Goal: Information Seeking & Learning: Learn about a topic

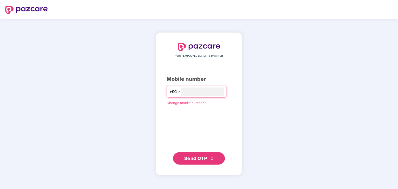
type input "**********"
click at [200, 158] on span "Send OTP" at bounding box center [195, 158] width 23 height 5
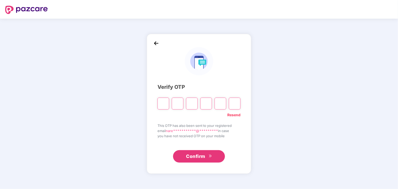
type input "*"
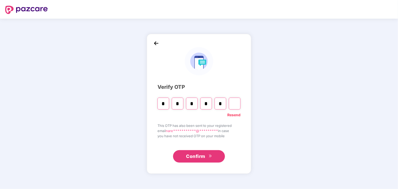
type input "*"
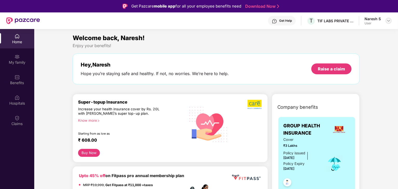
click at [388, 21] on img at bounding box center [388, 21] width 4 height 4
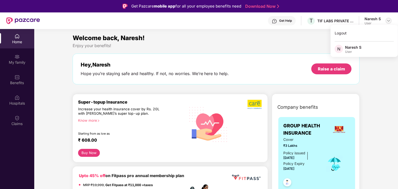
click at [388, 21] on img at bounding box center [388, 21] width 4 height 4
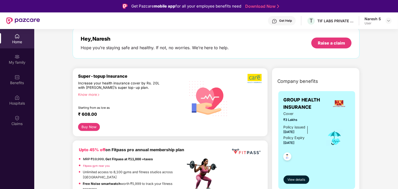
scroll to position [52, 0]
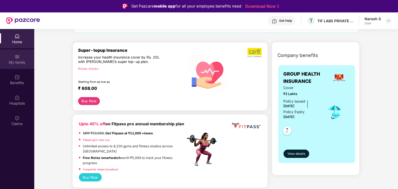
click at [11, 59] on div "My family" at bounding box center [17, 59] width 34 height 19
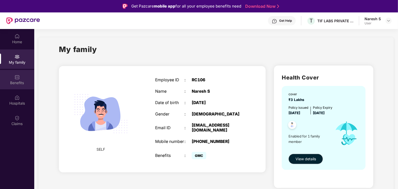
click at [19, 77] on img at bounding box center [17, 77] width 5 height 5
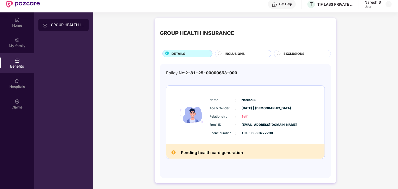
scroll to position [29, 0]
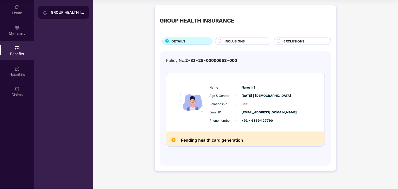
click at [227, 42] on span "INCLUSIONS" at bounding box center [235, 41] width 20 height 5
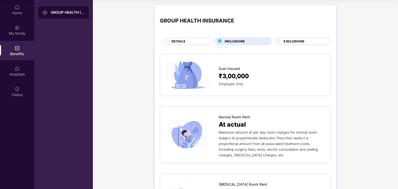
click at [187, 42] on div "DETAILS" at bounding box center [189, 42] width 41 height 6
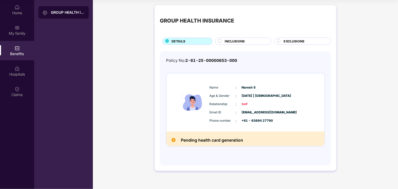
click at [218, 40] on icon at bounding box center [220, 41] width 4 height 4
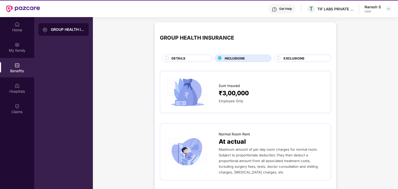
scroll to position [3, 0]
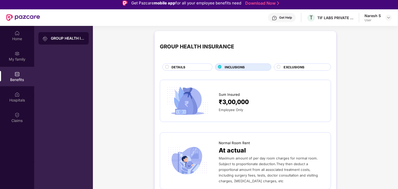
click at [278, 65] on circle at bounding box center [278, 66] width 3 height 3
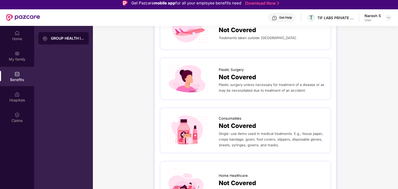
scroll to position [280, 0]
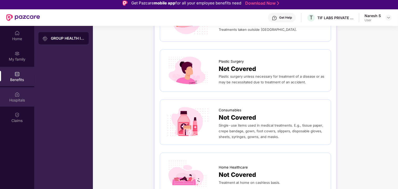
click at [24, 102] on div "Hospitals" at bounding box center [17, 100] width 34 height 5
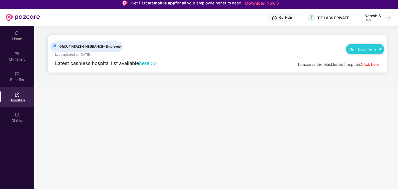
click at [145, 64] on link "here >>" at bounding box center [148, 63] width 18 height 6
click at [25, 117] on div "Claims" at bounding box center [17, 117] width 34 height 19
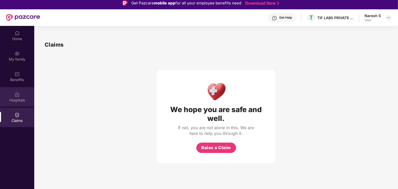
click at [17, 102] on div "Hospitals" at bounding box center [17, 100] width 34 height 5
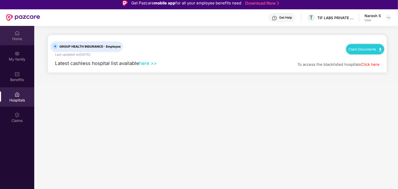
click at [20, 40] on div "Home" at bounding box center [17, 38] width 34 height 5
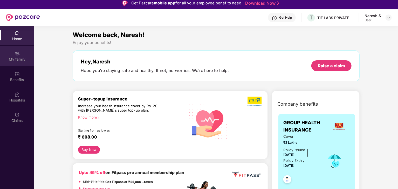
click at [20, 48] on div "My family" at bounding box center [17, 55] width 34 height 19
